Goal: Navigation & Orientation: Find specific page/section

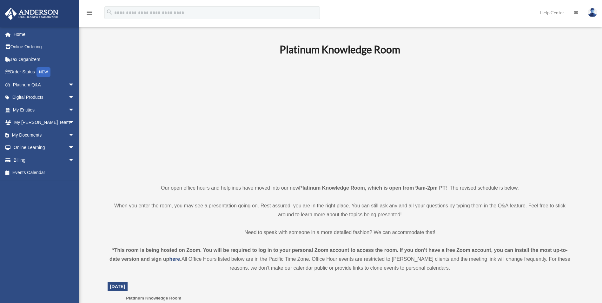
click at [592, 11] on img at bounding box center [593, 12] width 10 height 9
click at [24, 32] on link "Home" at bounding box center [44, 34] width 80 height 13
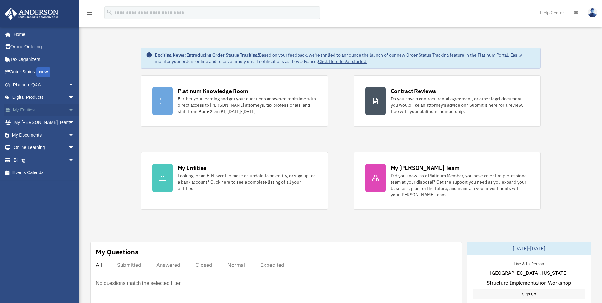
click at [23, 109] on link "My Entities arrow_drop_down" at bounding box center [44, 109] width 80 height 13
